Goal: Transaction & Acquisition: Subscribe to service/newsletter

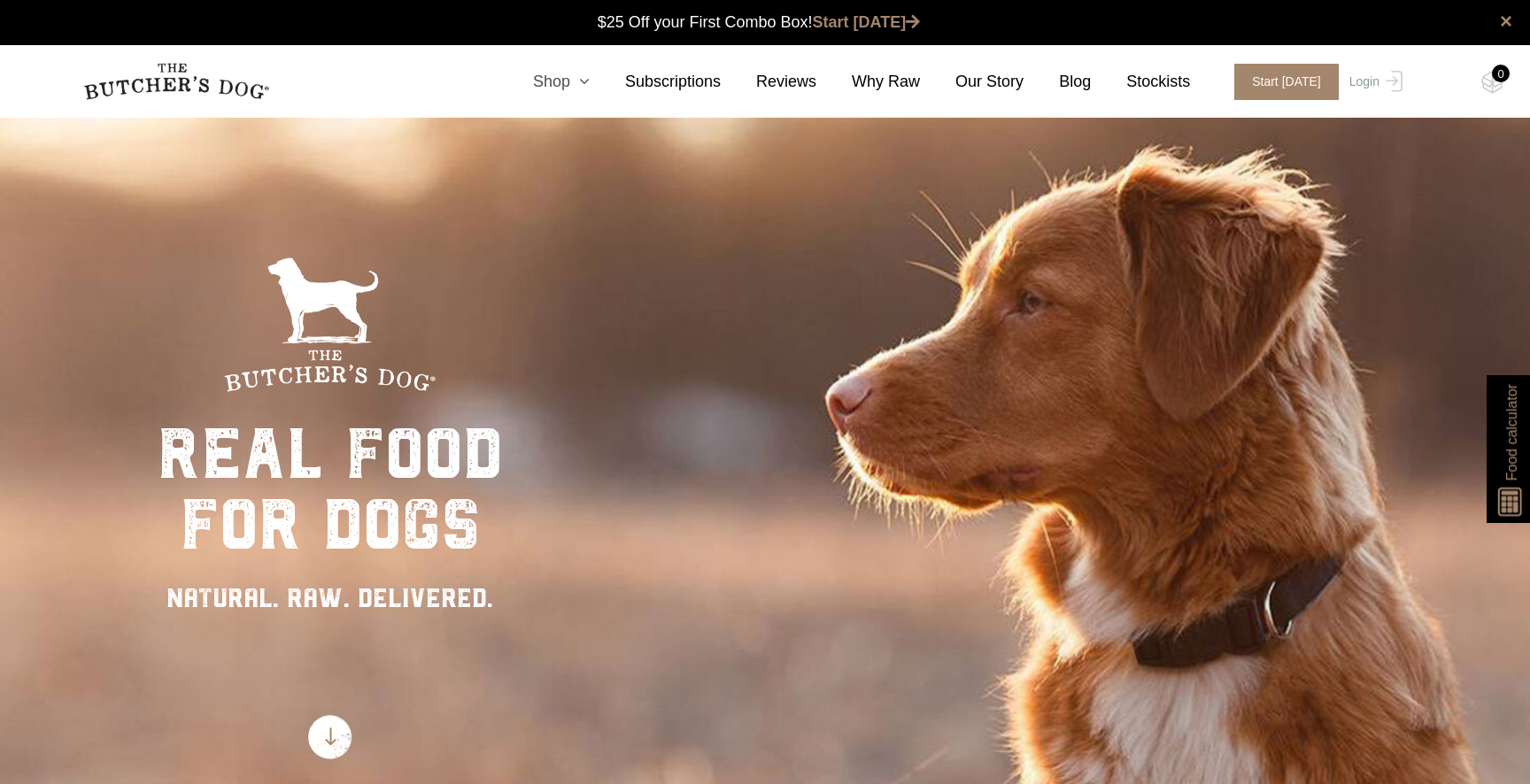
click at [569, 81] on link "Shop" at bounding box center [543, 81] width 92 height 24
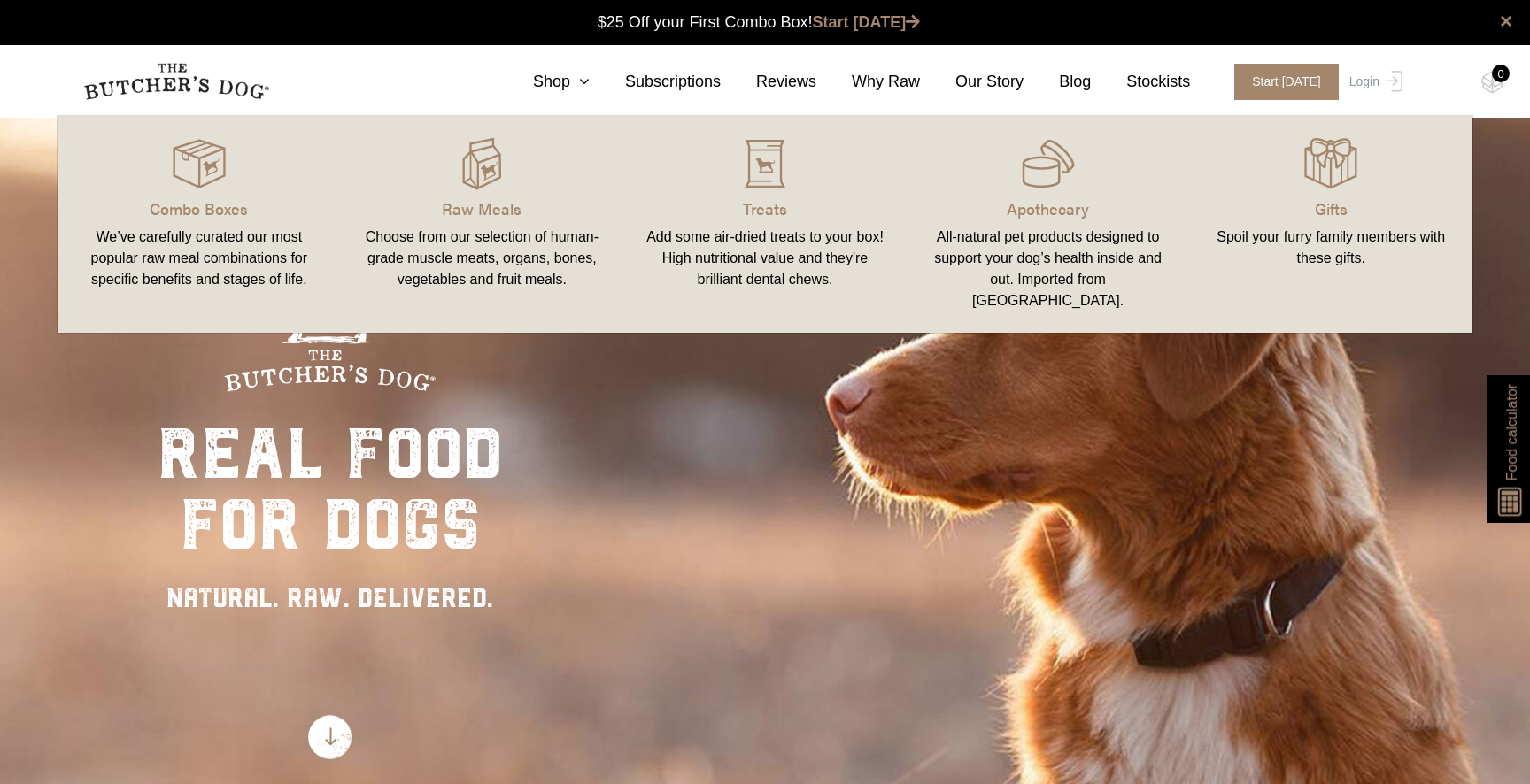
click at [595, 465] on div "real food for dogs NATURAL. RAW. DELIVERED." at bounding box center [765, 508] width 1530 height 784
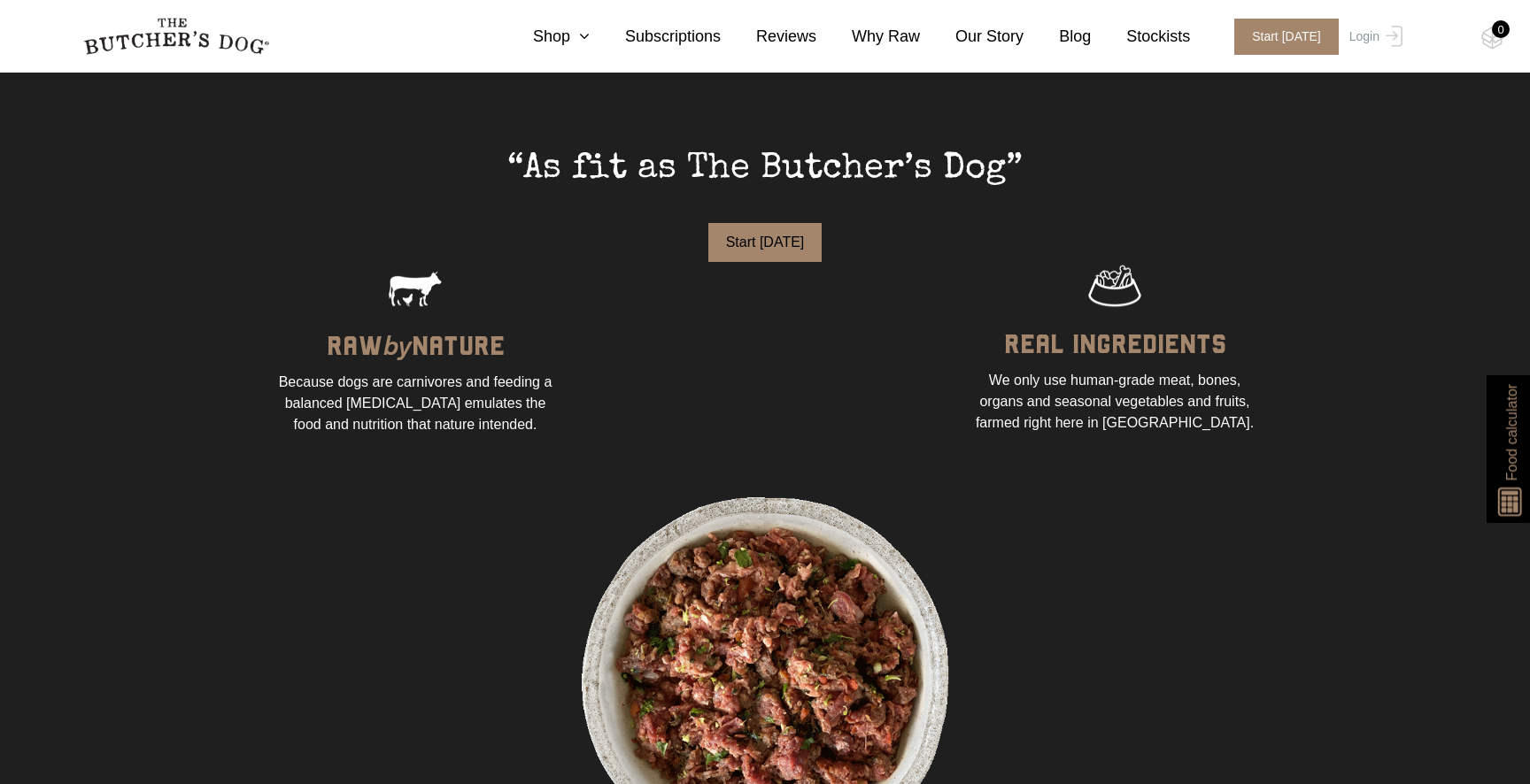
scroll to position [1203, 0]
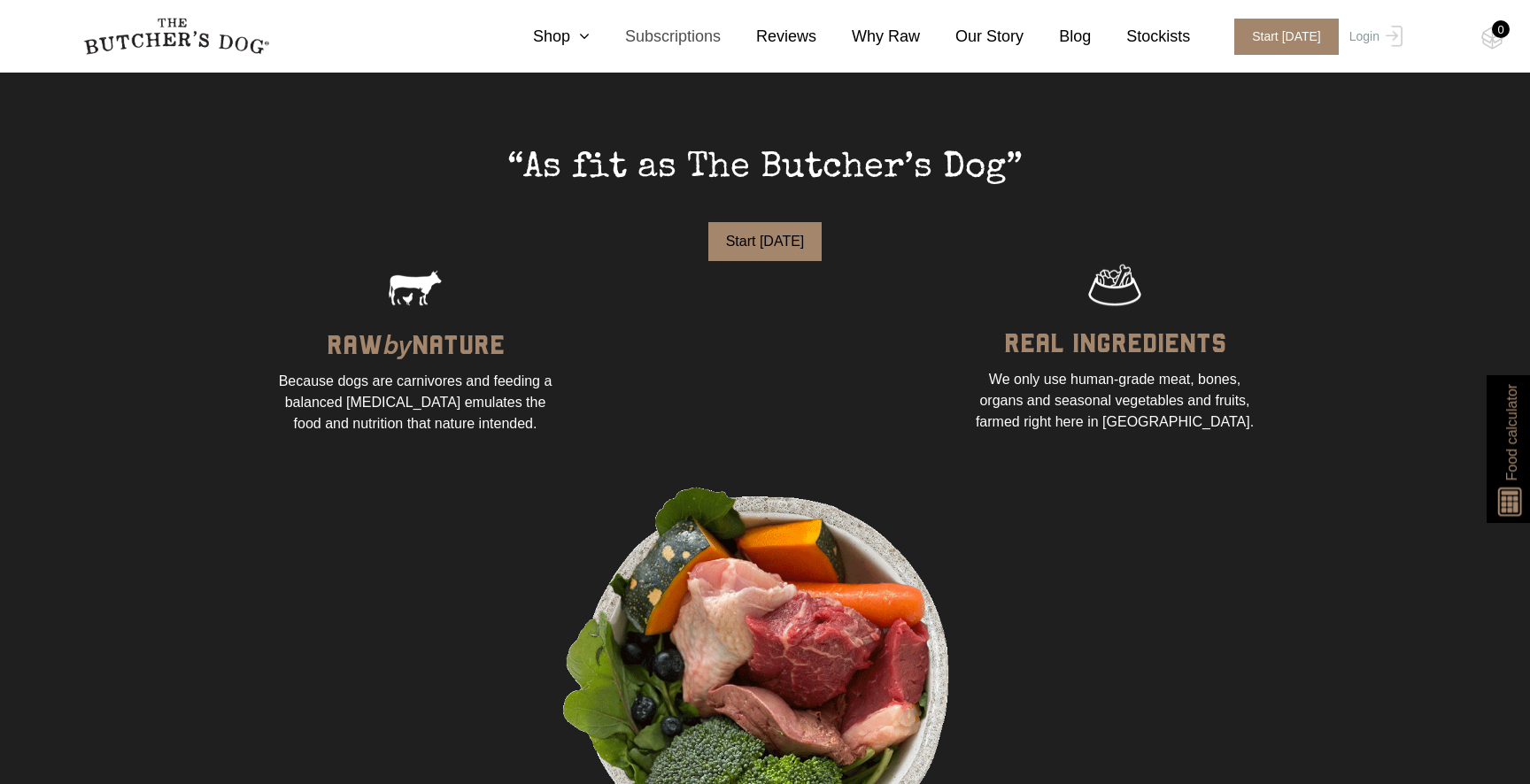
click at [673, 41] on link "Subscriptions" at bounding box center [655, 36] width 131 height 24
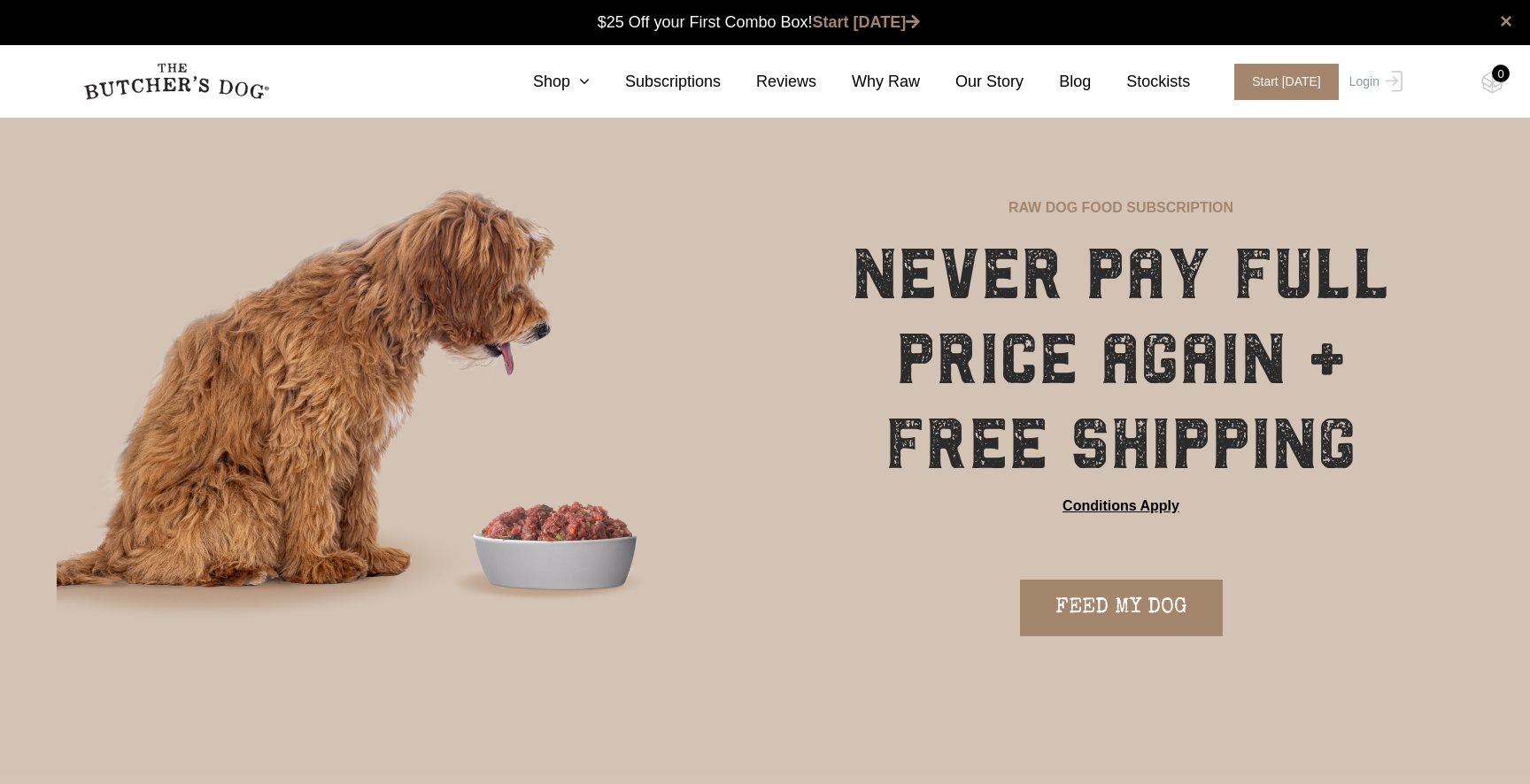
scroll to position [1, 0]
click at [1123, 594] on link "FEED MY DOG" at bounding box center [1121, 607] width 203 height 57
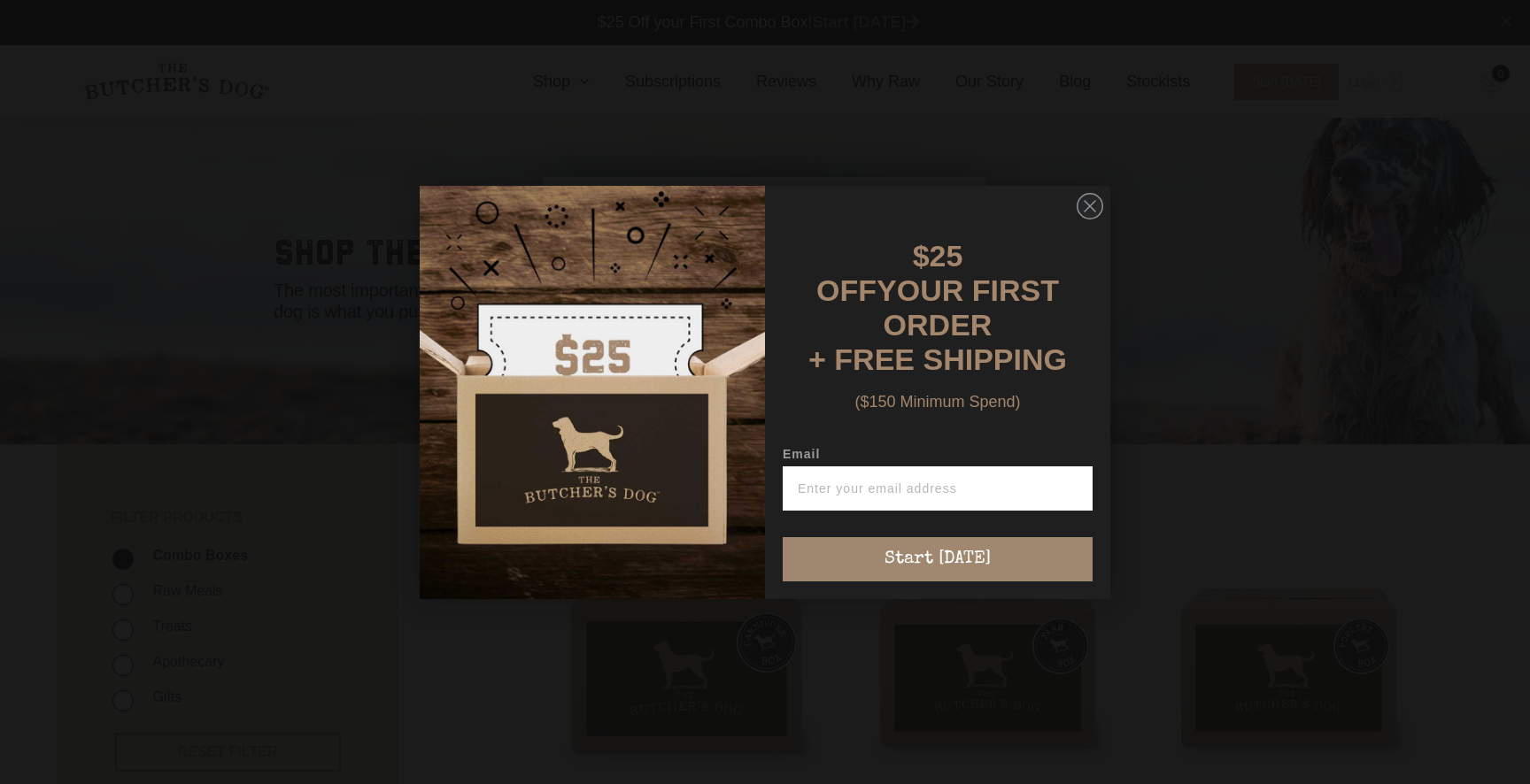
scroll to position [1, 0]
click at [677, 314] on img "POPUP Form" at bounding box center [592, 392] width 345 height 413
click at [1098, 218] on circle "Close dialog" at bounding box center [1089, 205] width 26 height 26
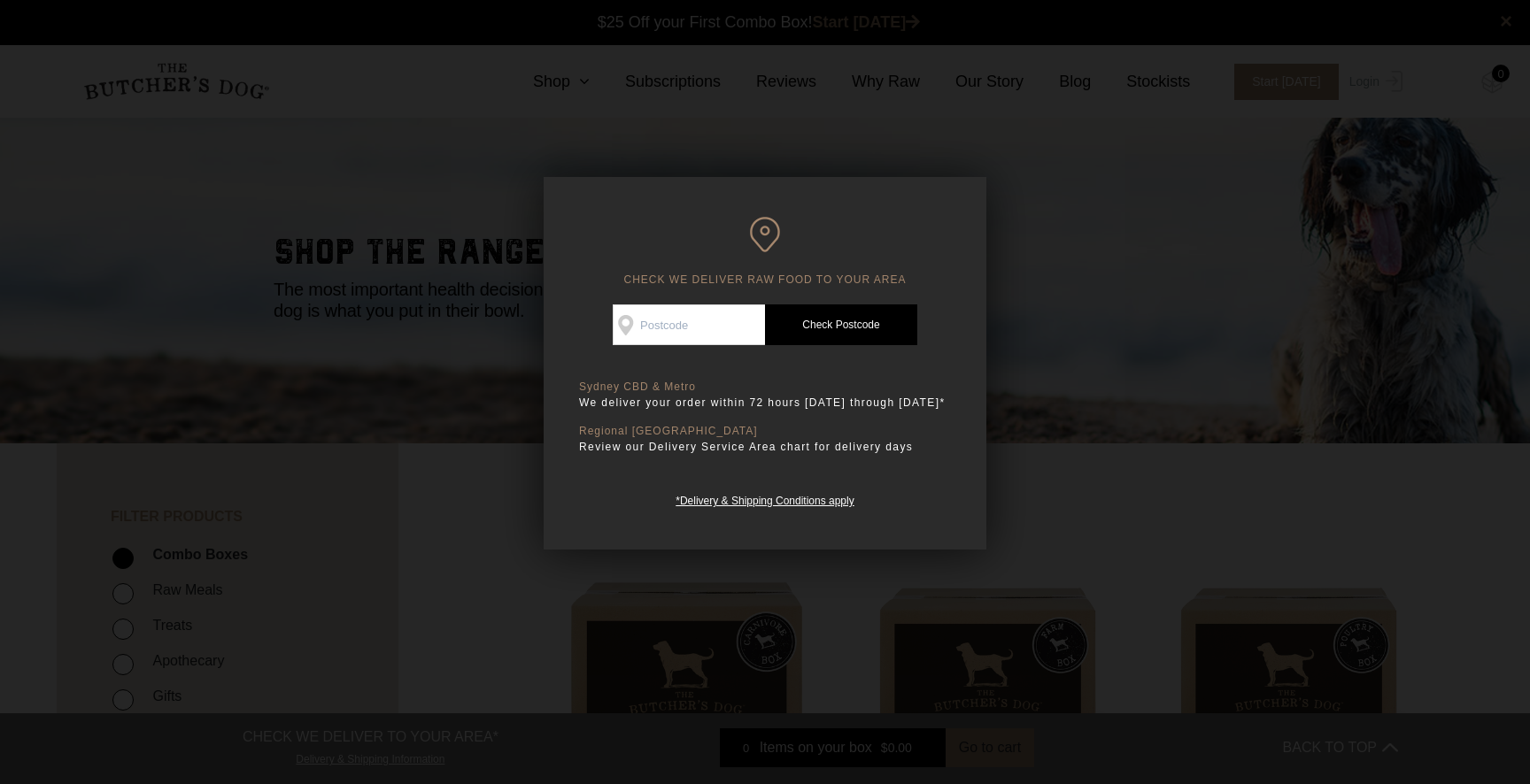
click at [655, 336] on input "Check Availability At" at bounding box center [689, 324] width 153 height 41
type input "2260"
click at [850, 326] on link "Check Postcode" at bounding box center [840, 324] width 153 height 41
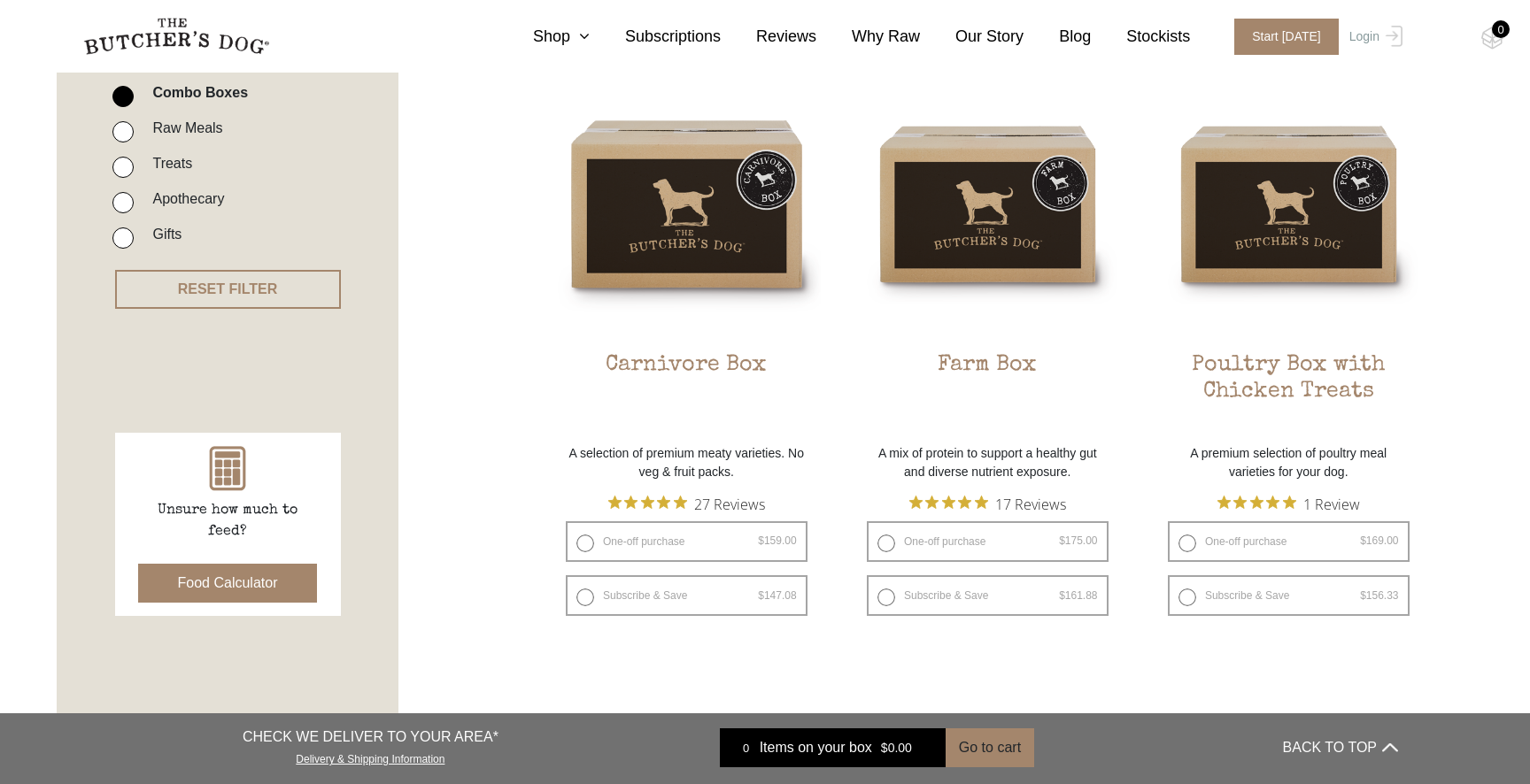
scroll to position [466, 0]
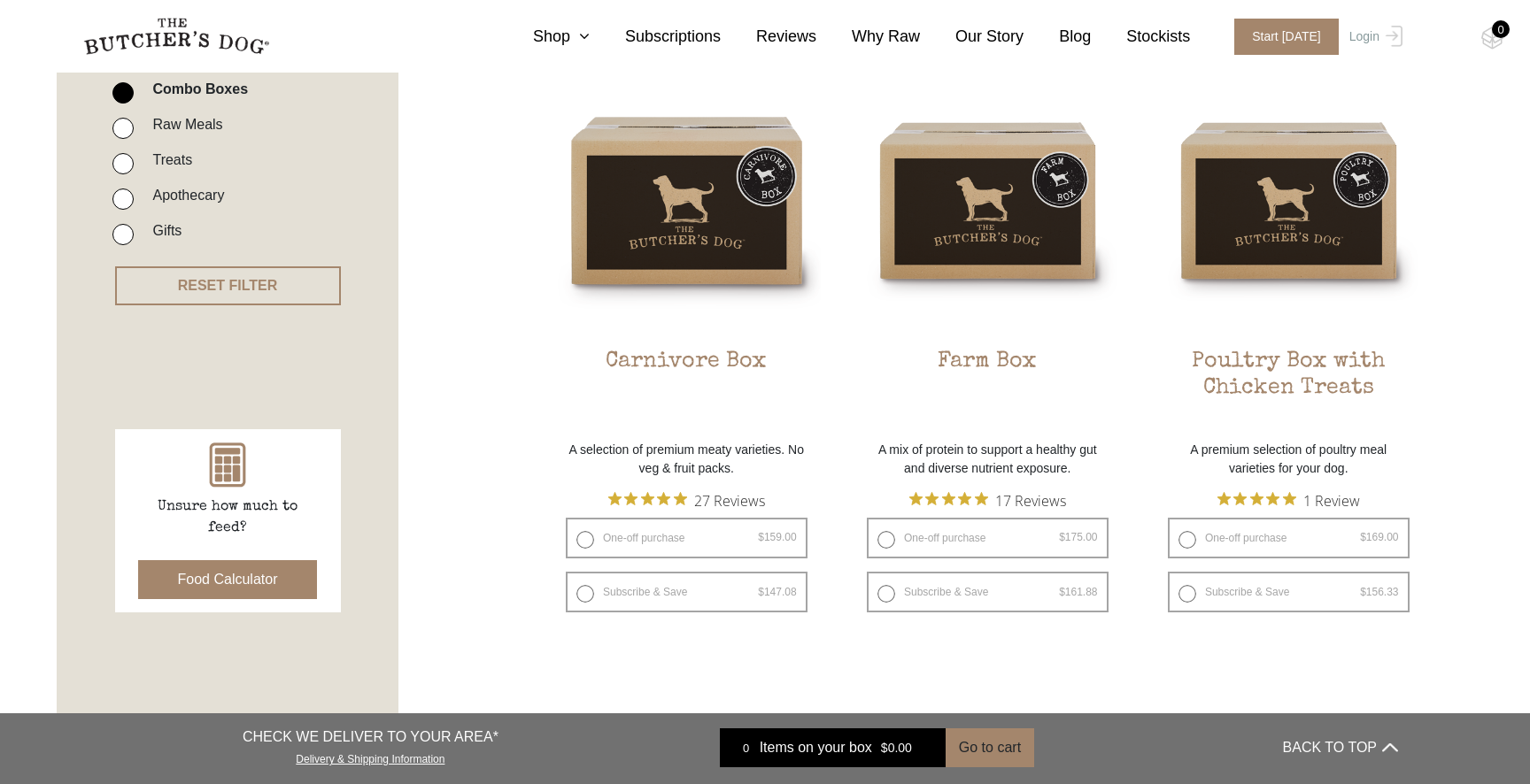
click at [243, 562] on button "Food Calculator" at bounding box center [228, 579] width 180 height 39
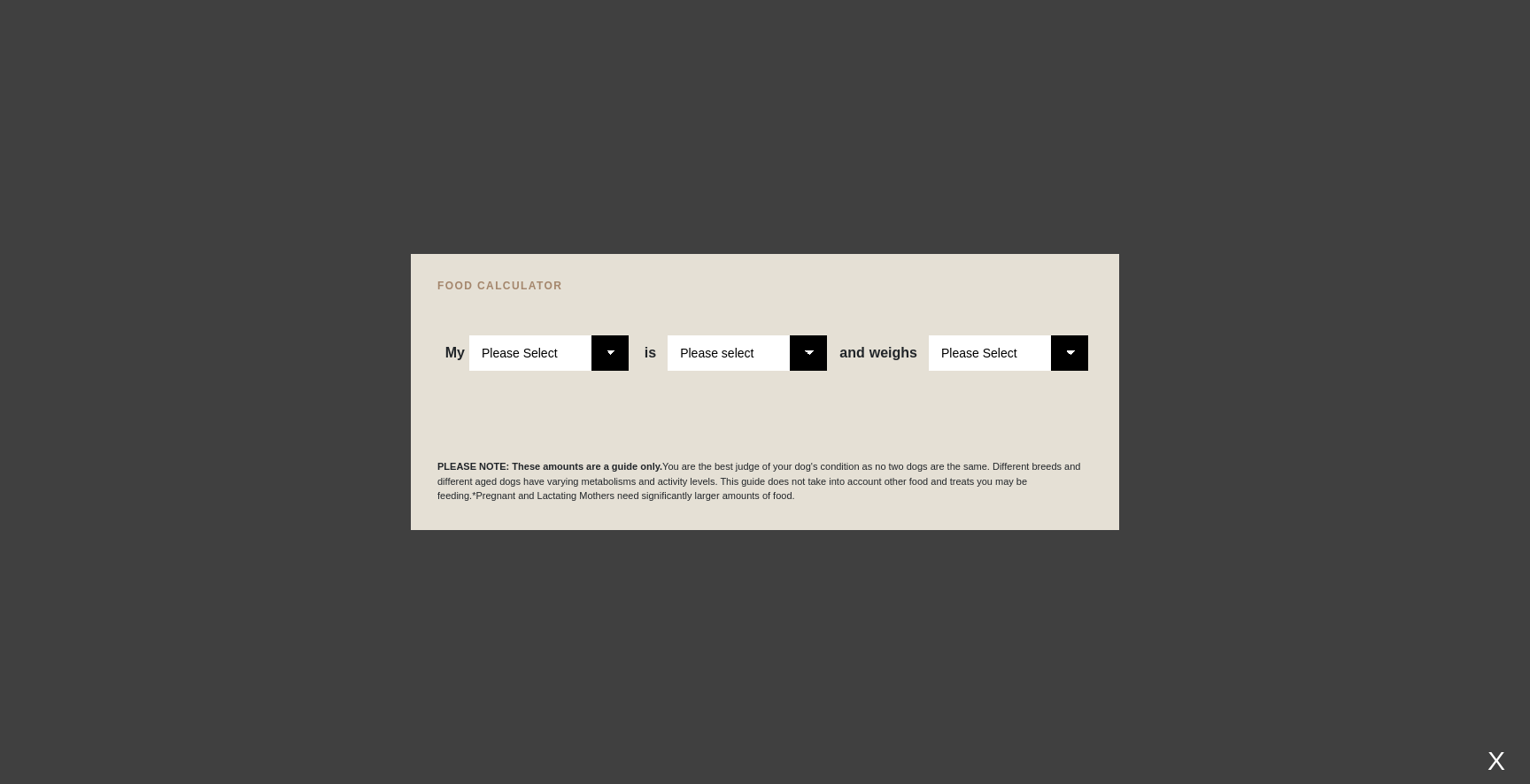
select select "adult"
select select "0"
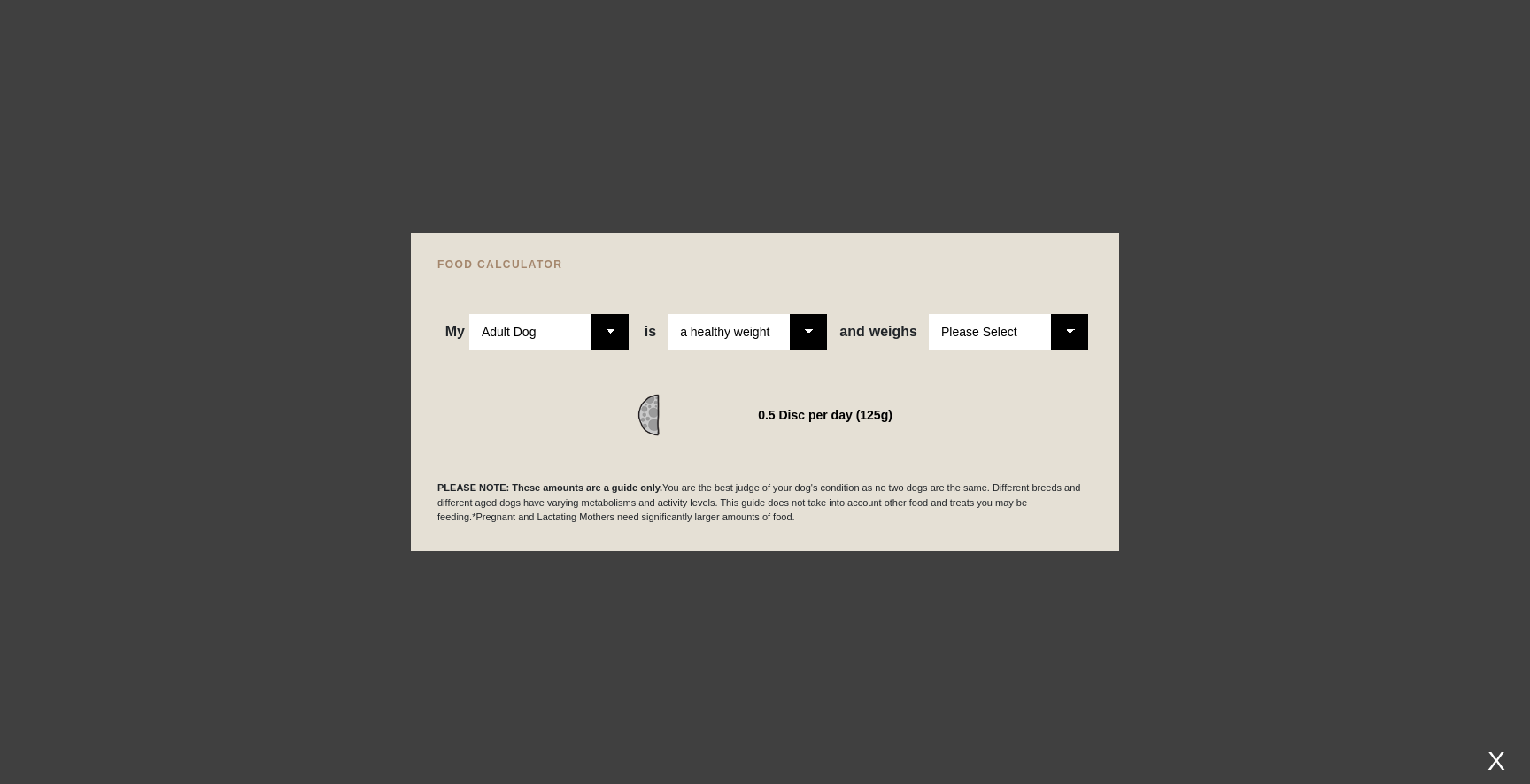
select select "8"
click at [1499, 753] on div "X" at bounding box center [1496, 760] width 32 height 29
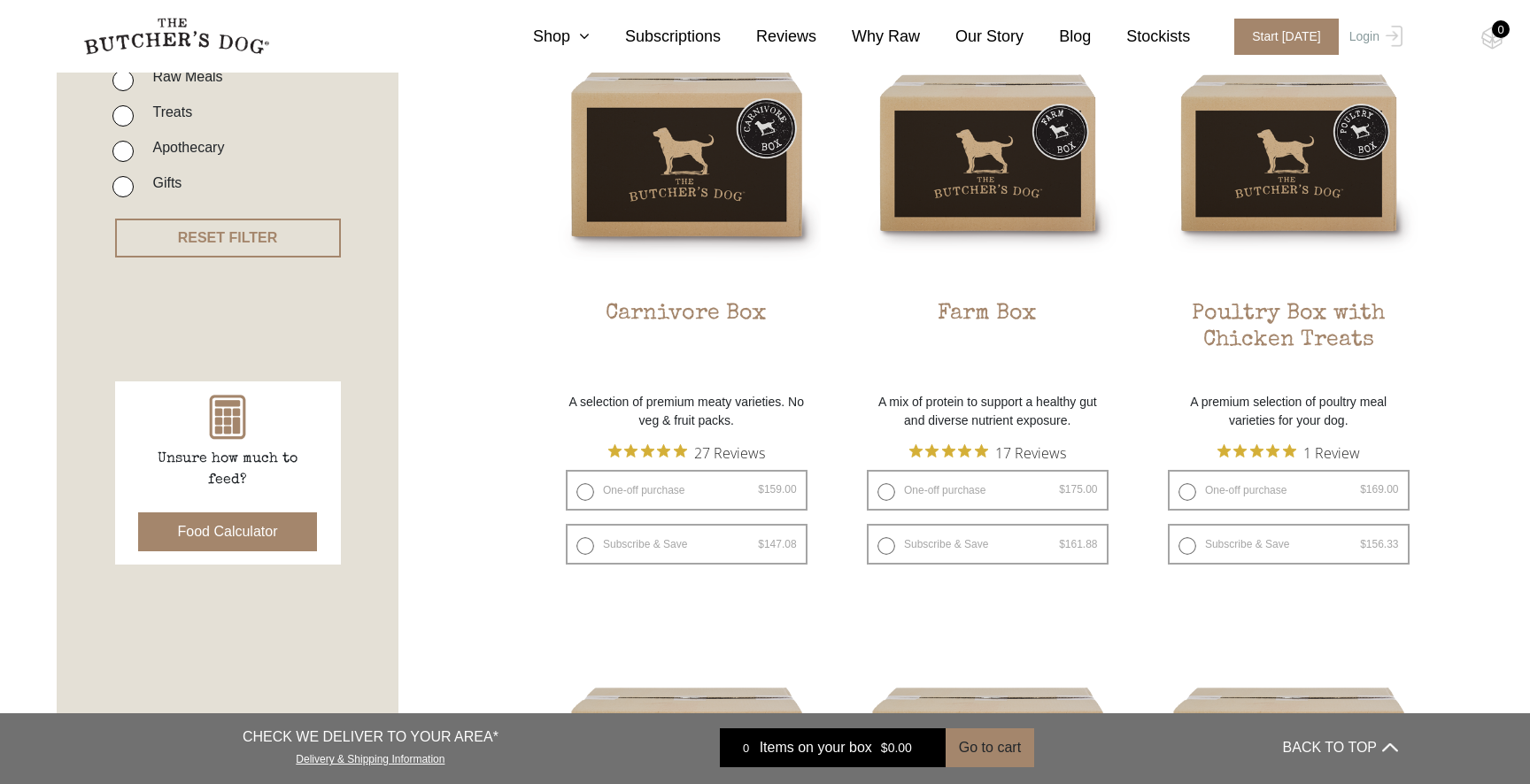
scroll to position [506, 0]
